Goal: Use online tool/utility: Utilize a website feature to perform a specific function

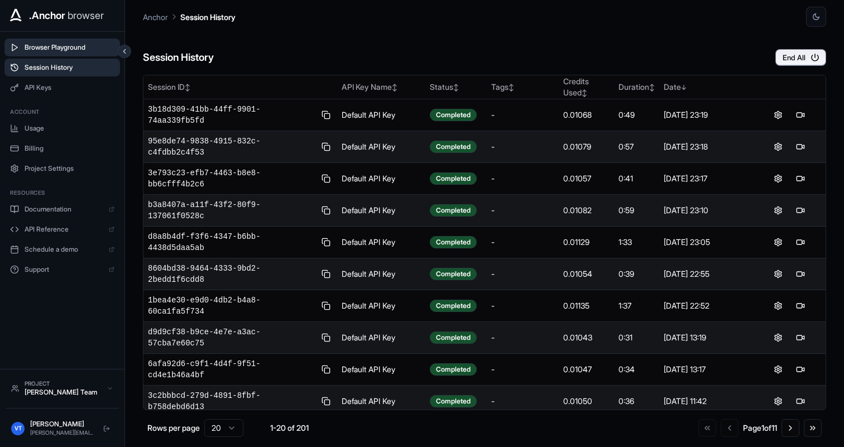
click at [78, 49] on span "Browser Playground" at bounding box center [70, 47] width 90 height 9
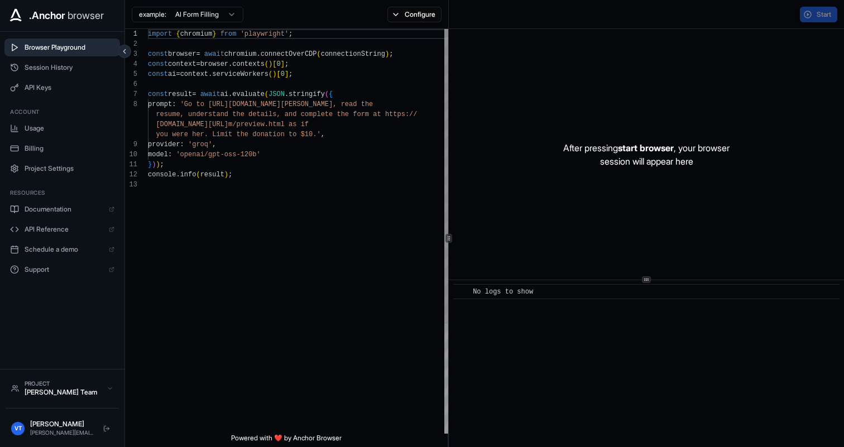
scroll to position [70, 0]
click at [406, 7] on button "Configure" at bounding box center [414, 15] width 54 height 16
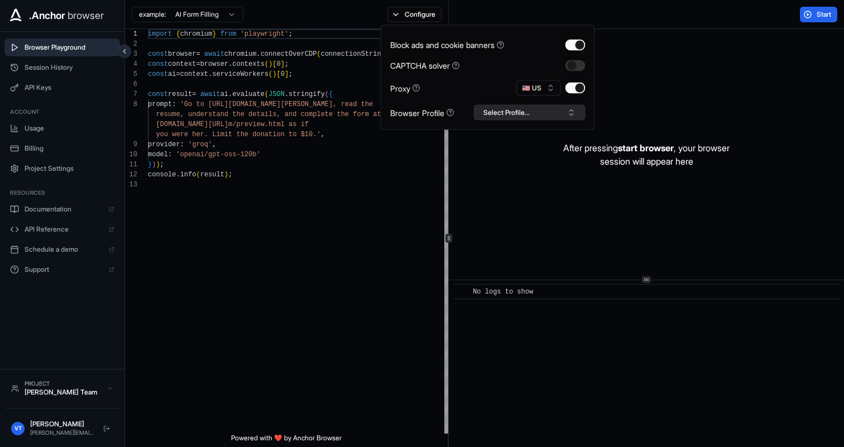
click at [531, 115] on button "Select Profile..." at bounding box center [530, 113] width 112 height 16
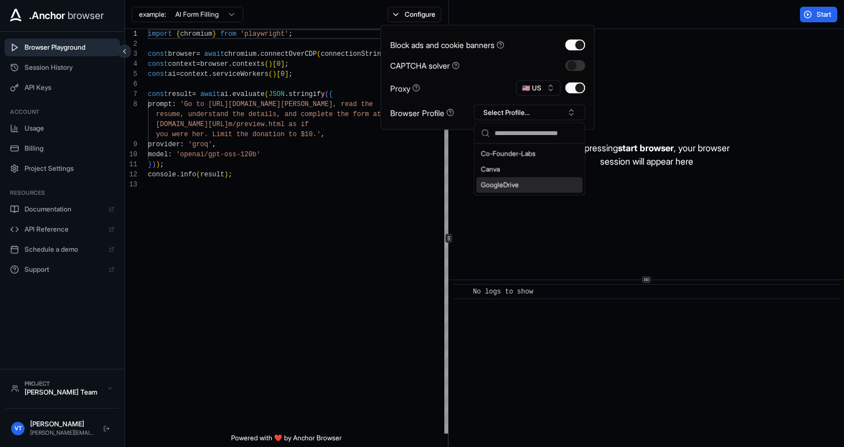
click at [529, 185] on div "GoogleDrive" at bounding box center [529, 185] width 106 height 16
click at [397, 174] on div "import { chromium } from 'playwright' ; const browser = await chromium . connec…" at bounding box center [300, 306] width 304 height 555
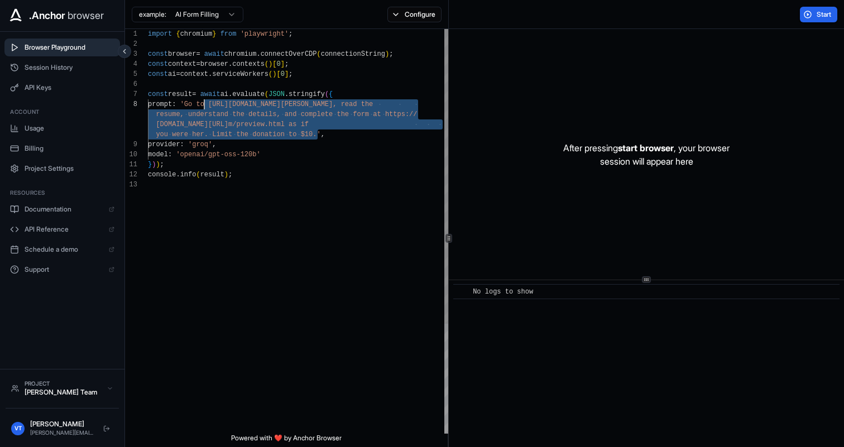
scroll to position [70, 0]
drag, startPoint x: 306, startPoint y: 136, endPoint x: 182, endPoint y: 106, distance: 127.5
click at [181, 106] on div "import { chromium } from 'playwright' ; const browser = await chromium . connec…" at bounding box center [300, 306] width 304 height 555
type textarea "**********"
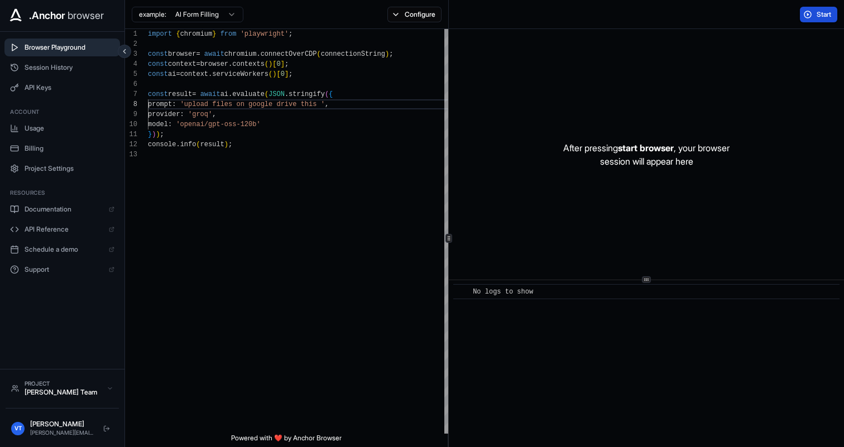
click at [807, 16] on button "Start" at bounding box center [817, 15] width 37 height 16
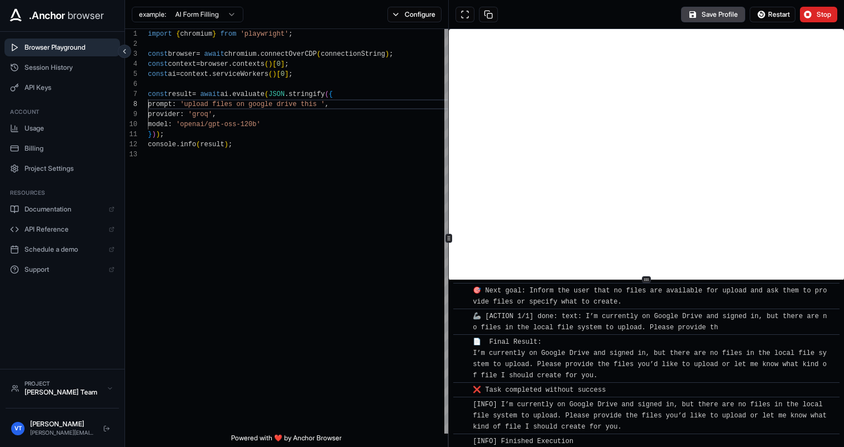
scroll to position [186, 0]
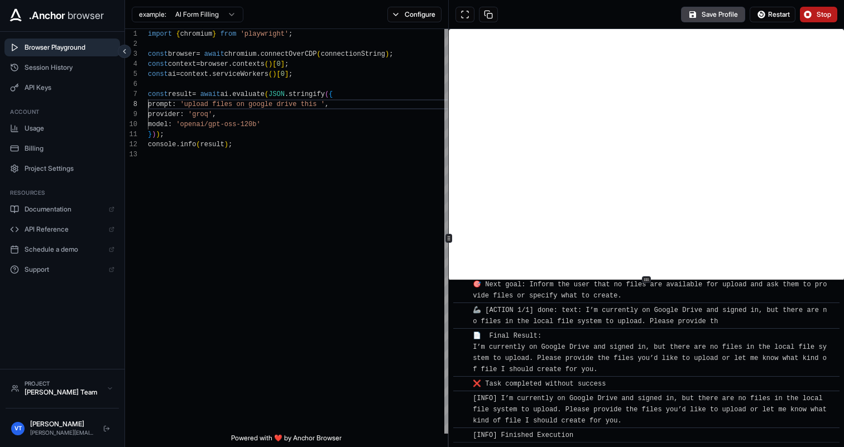
click at [827, 17] on span "Stop" at bounding box center [824, 14] width 16 height 9
